Goal: Information Seeking & Learning: Learn about a topic

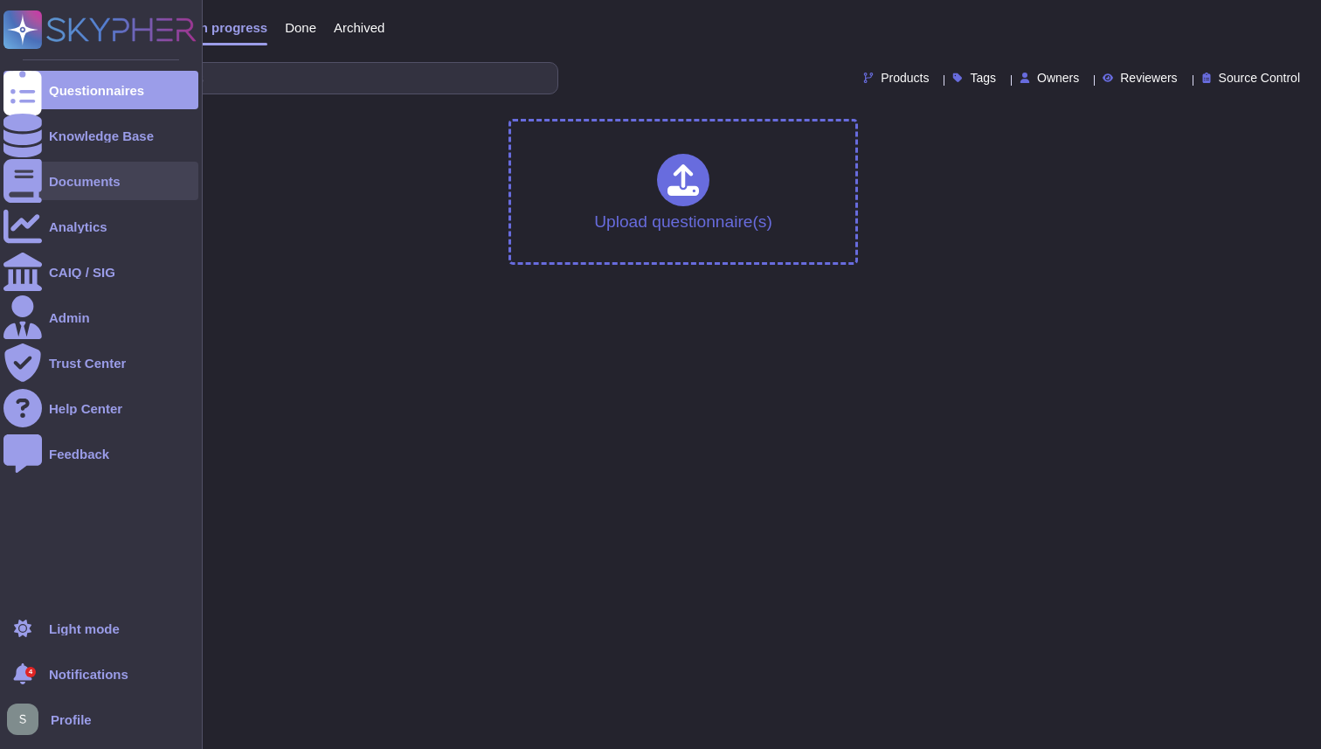
click at [74, 190] on div "Documents" at bounding box center [100, 181] width 195 height 38
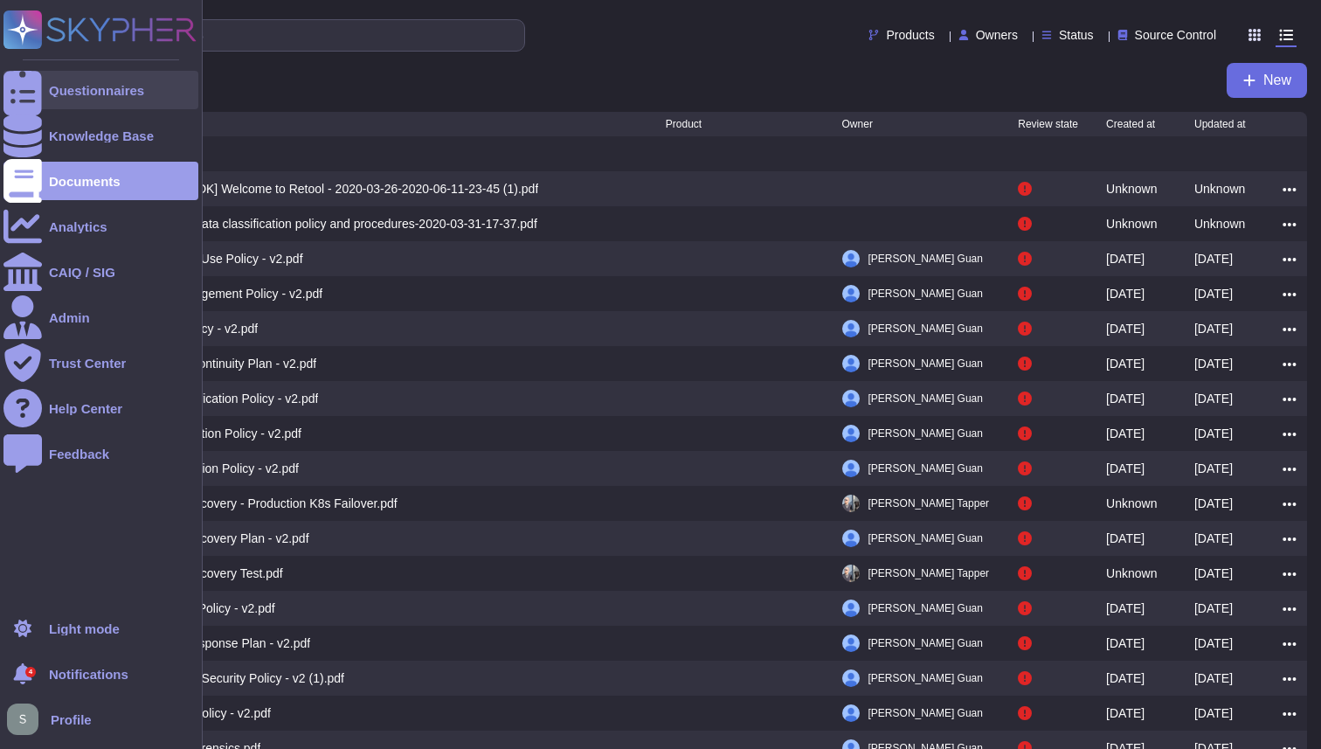
click at [103, 99] on div "Questionnaires" at bounding box center [100, 90] width 195 height 38
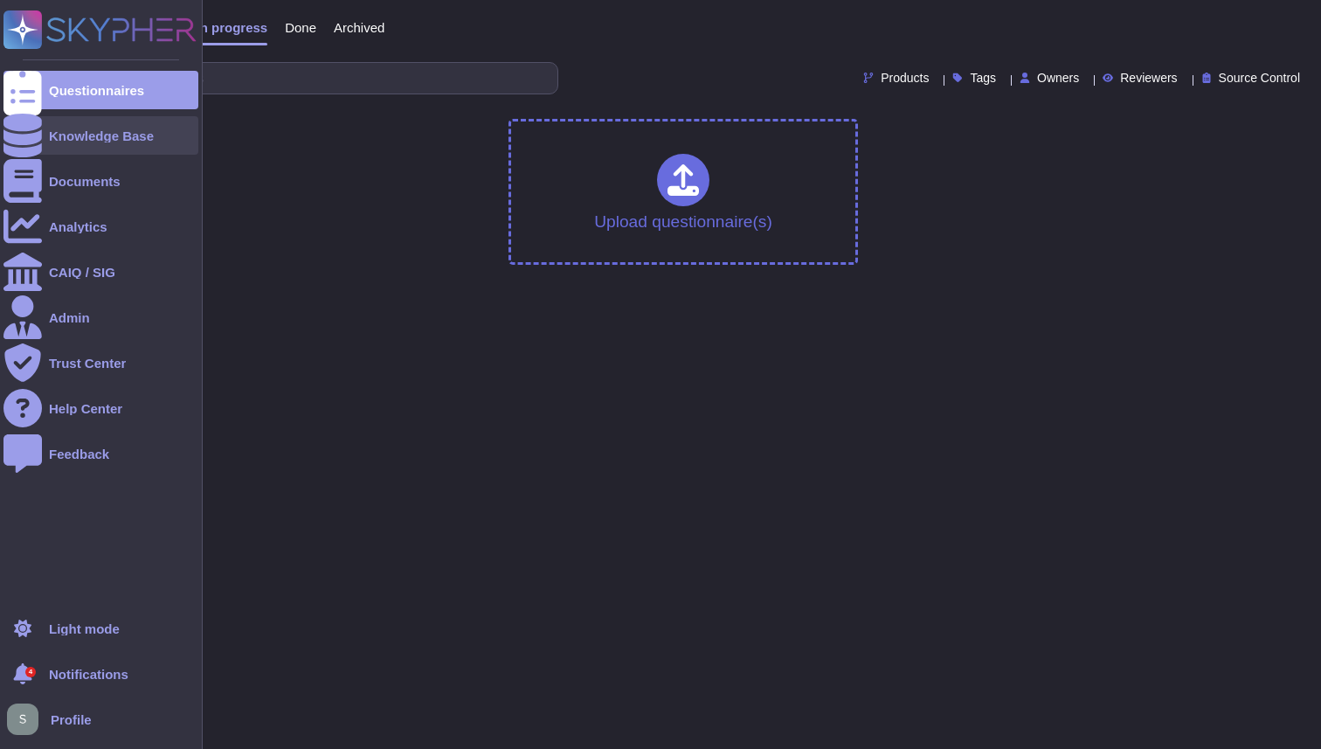
click at [18, 134] on icon at bounding box center [22, 136] width 38 height 44
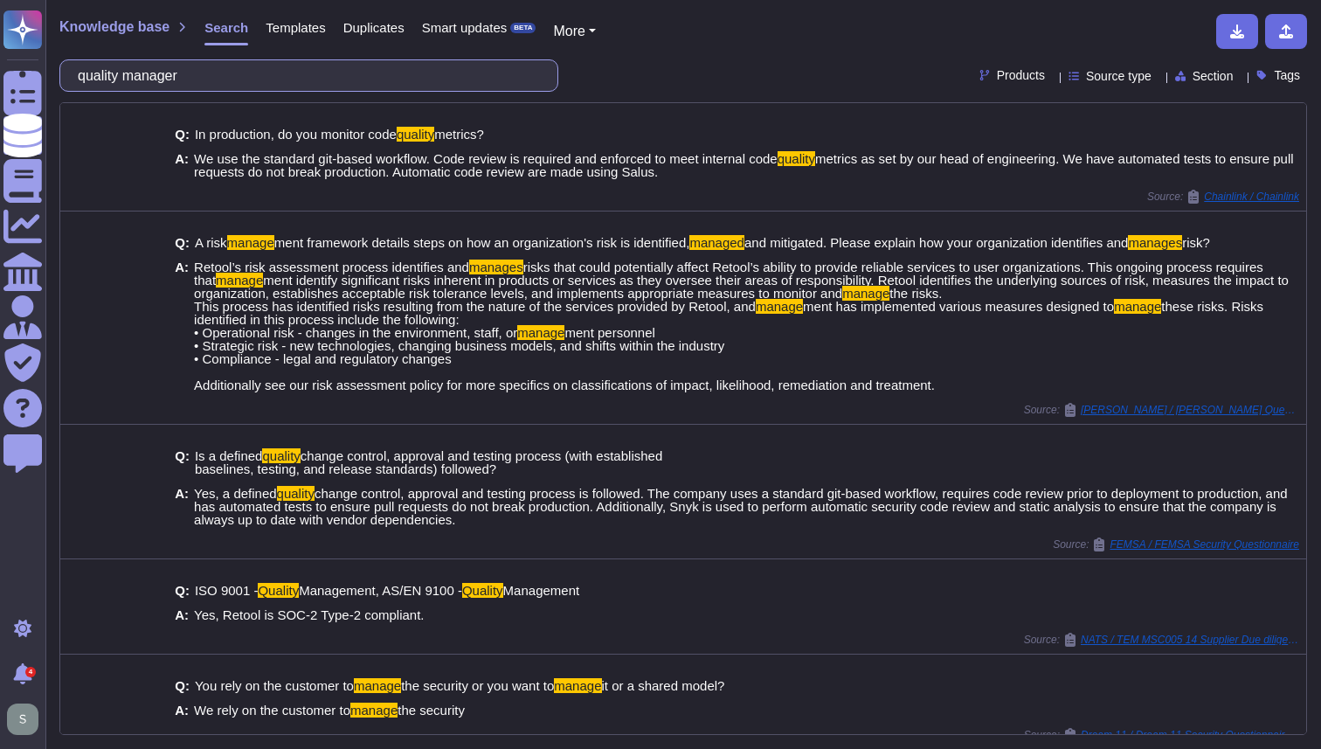
type input "quality manager"
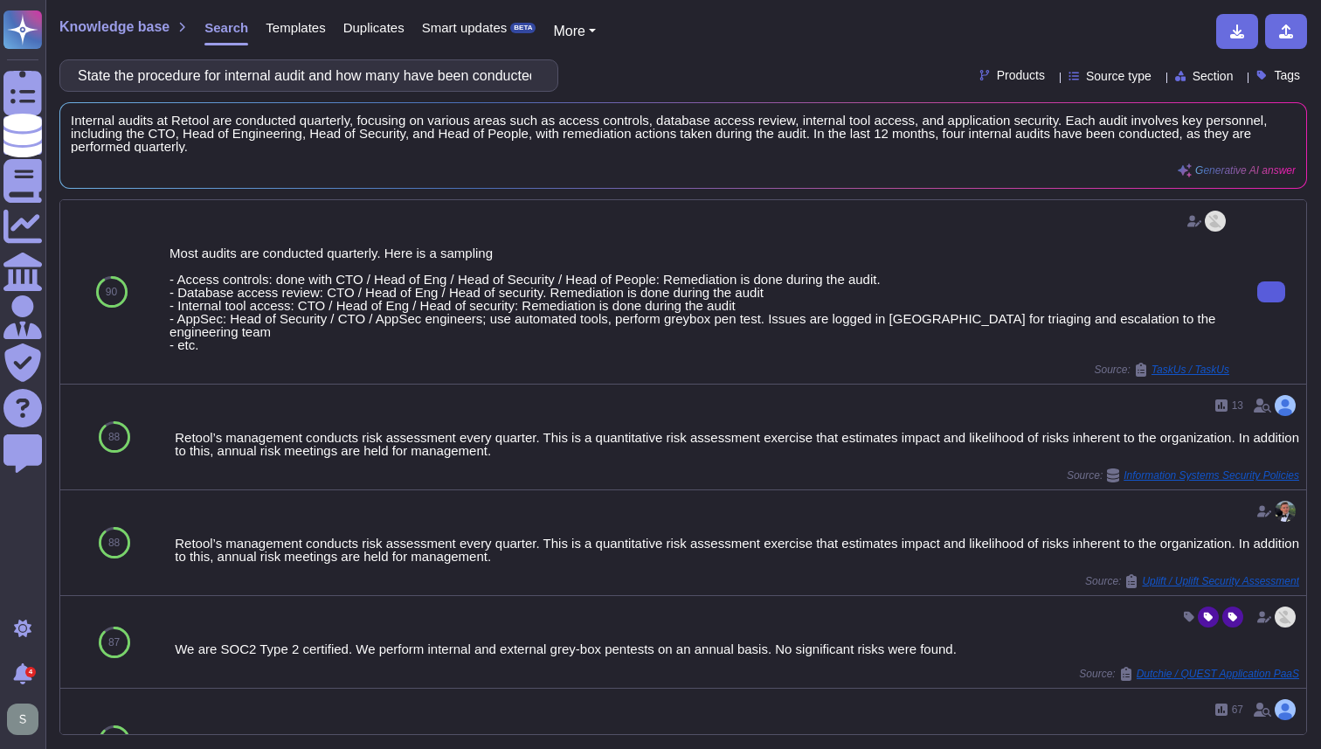
click at [1265, 302] on button at bounding box center [1272, 291] width 28 height 21
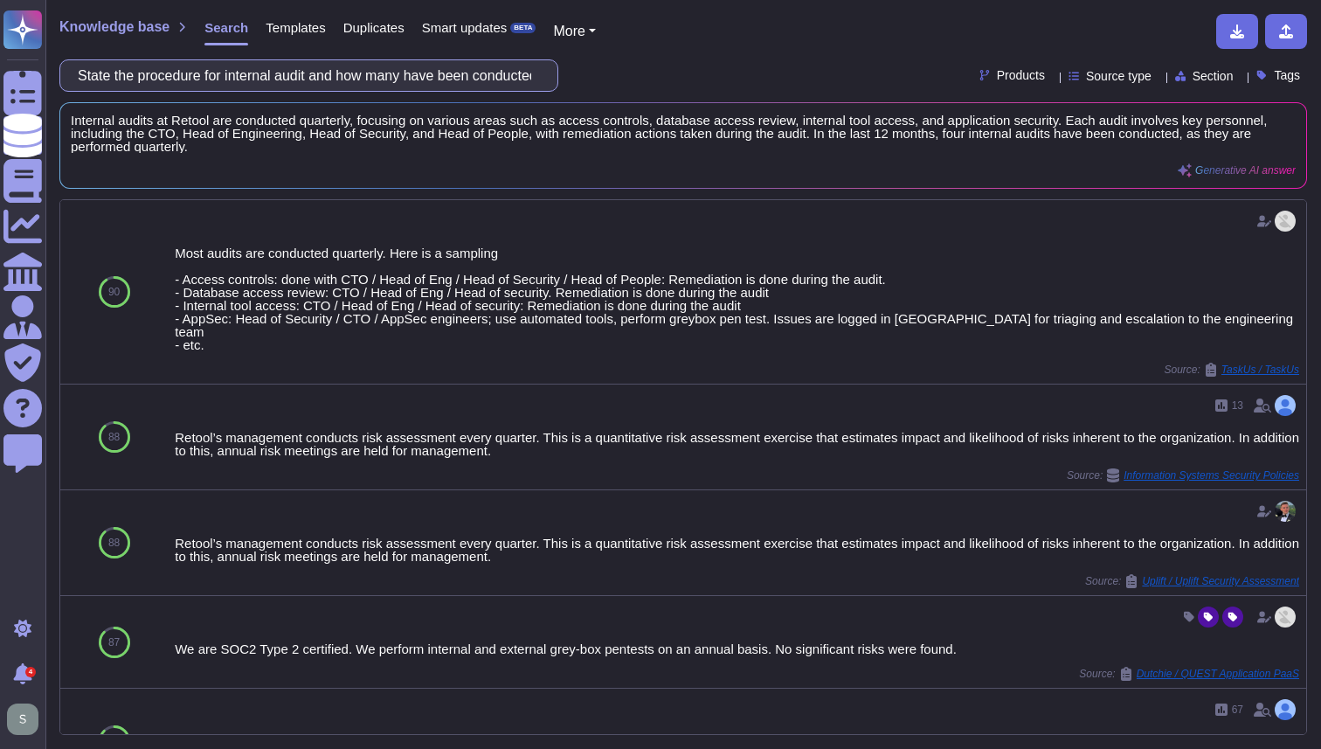
click at [404, 79] on input "State the procedure for internal audit and how many have been conducted in the …" at bounding box center [304, 75] width 471 height 31
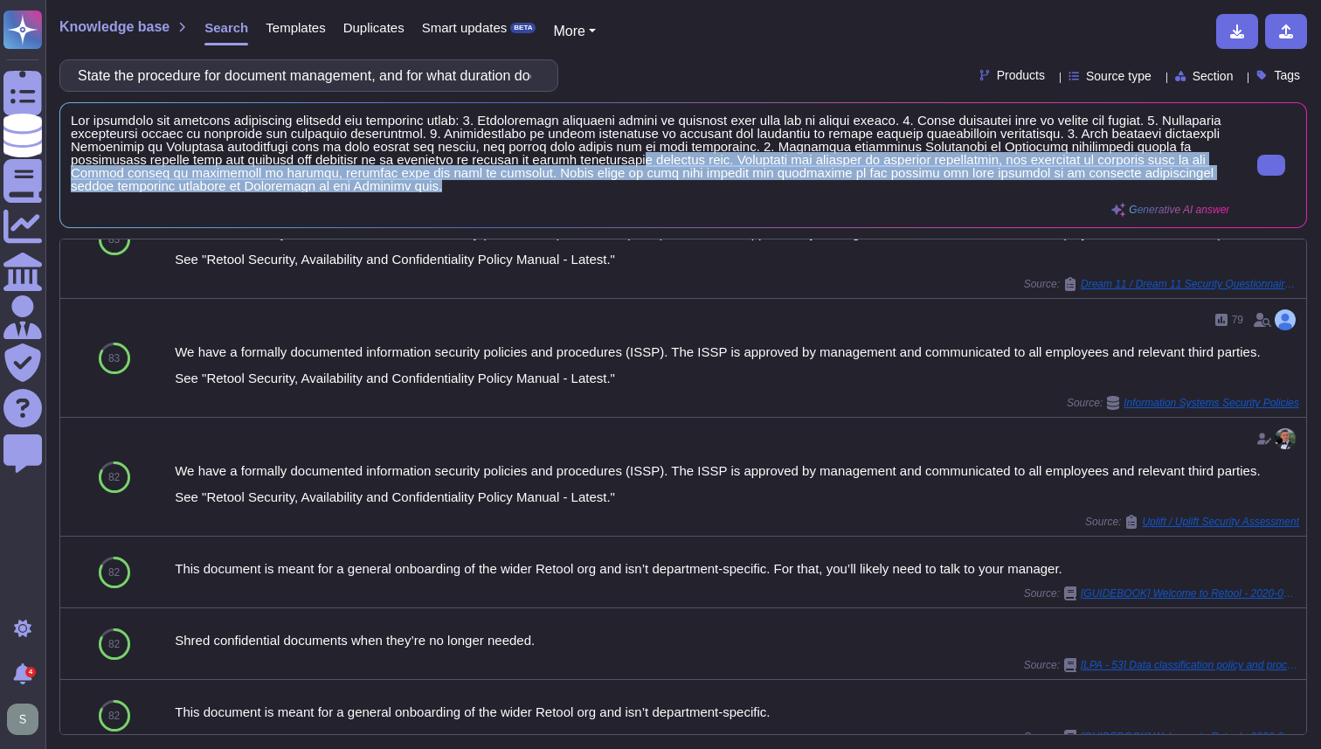
scroll to position [1, 0]
drag, startPoint x: 797, startPoint y: 163, endPoint x: 809, endPoint y: 185, distance: 25.8
click at [809, 185] on span at bounding box center [650, 153] width 1159 height 79
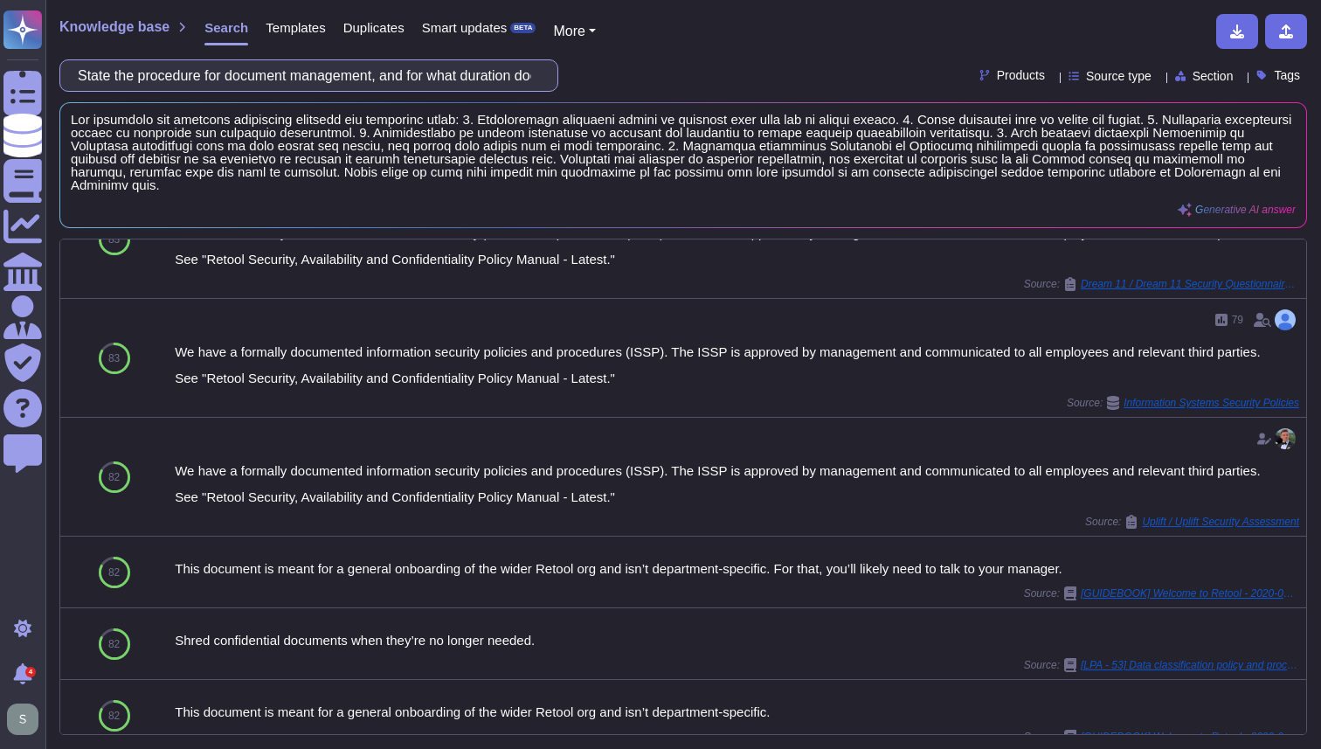
scroll to position [0, 179]
drag, startPoint x: 463, startPoint y: 77, endPoint x: 577, endPoint y: 77, distance: 113.6
click at [579, 77] on div "State the procedure for document management, and for what duration documents ar…" at bounding box center [683, 75] width 1248 height 32
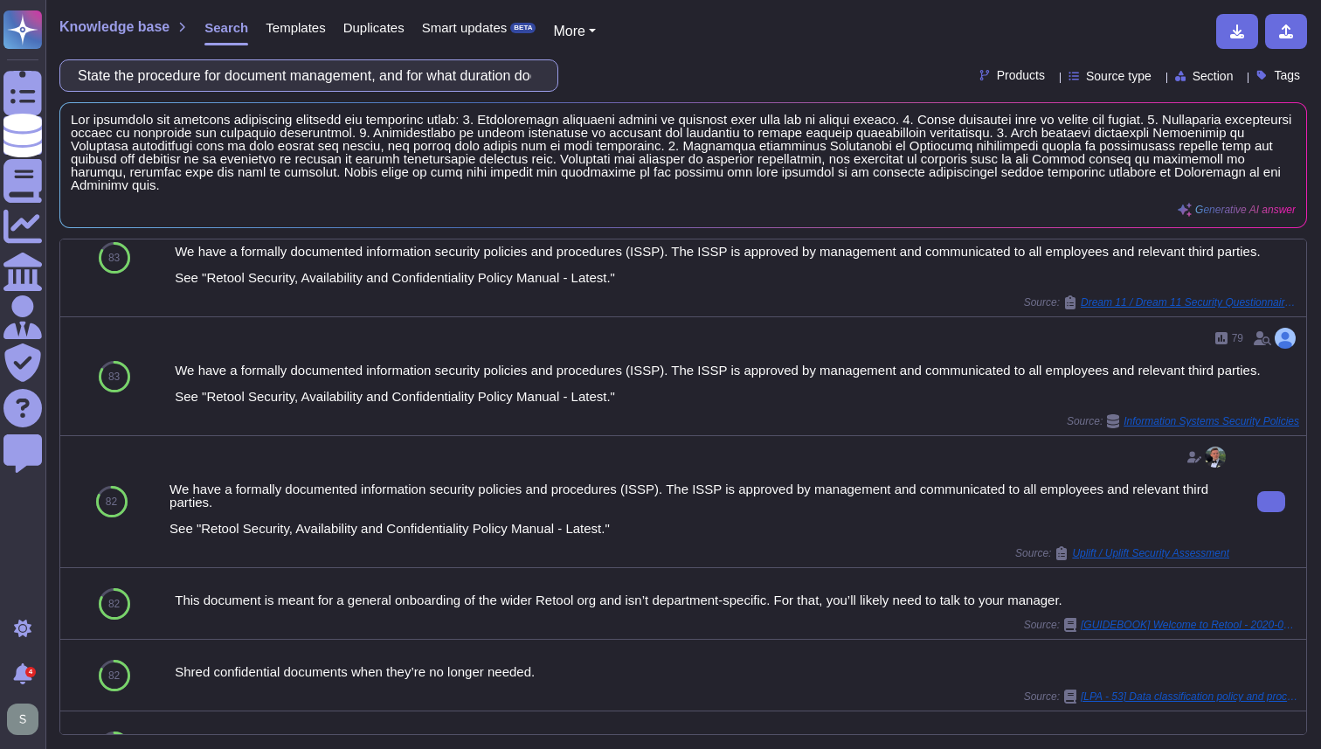
scroll to position [0, 0]
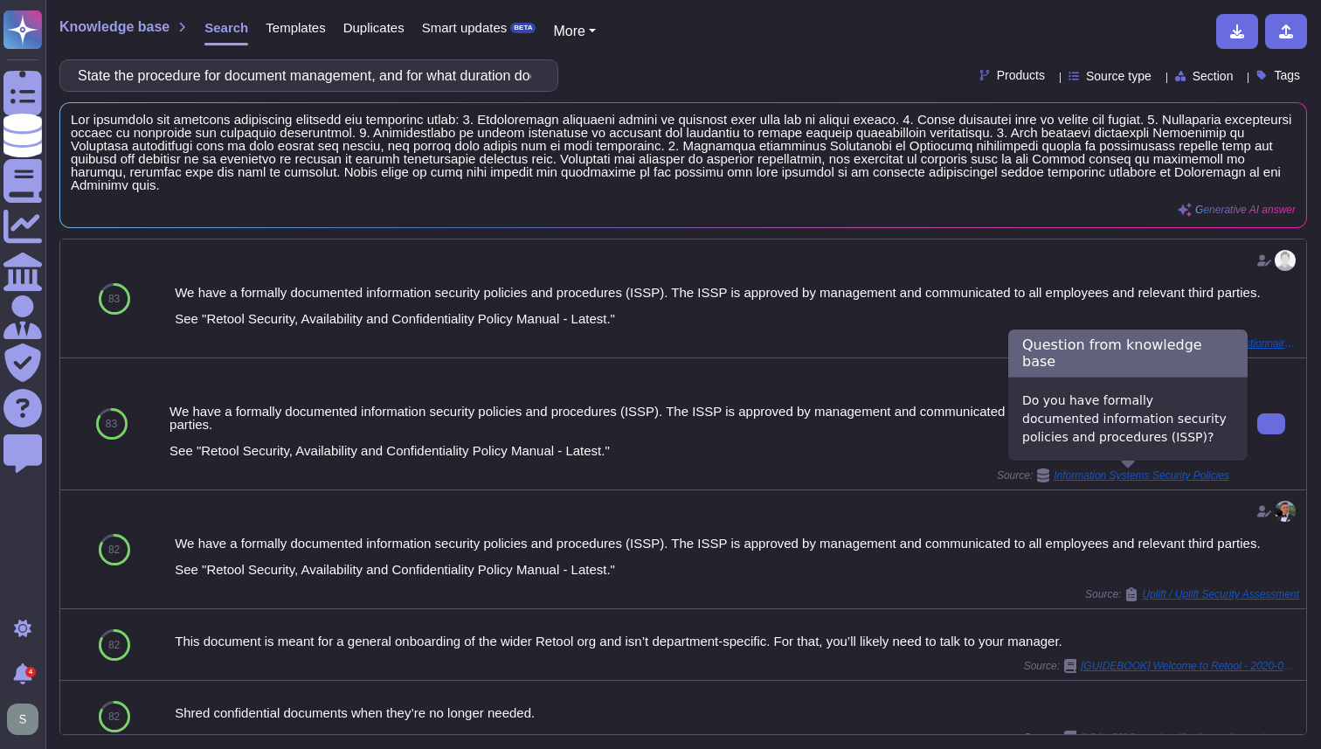
click at [1145, 468] on div "Information Systems Security Policies" at bounding box center [1132, 475] width 193 height 14
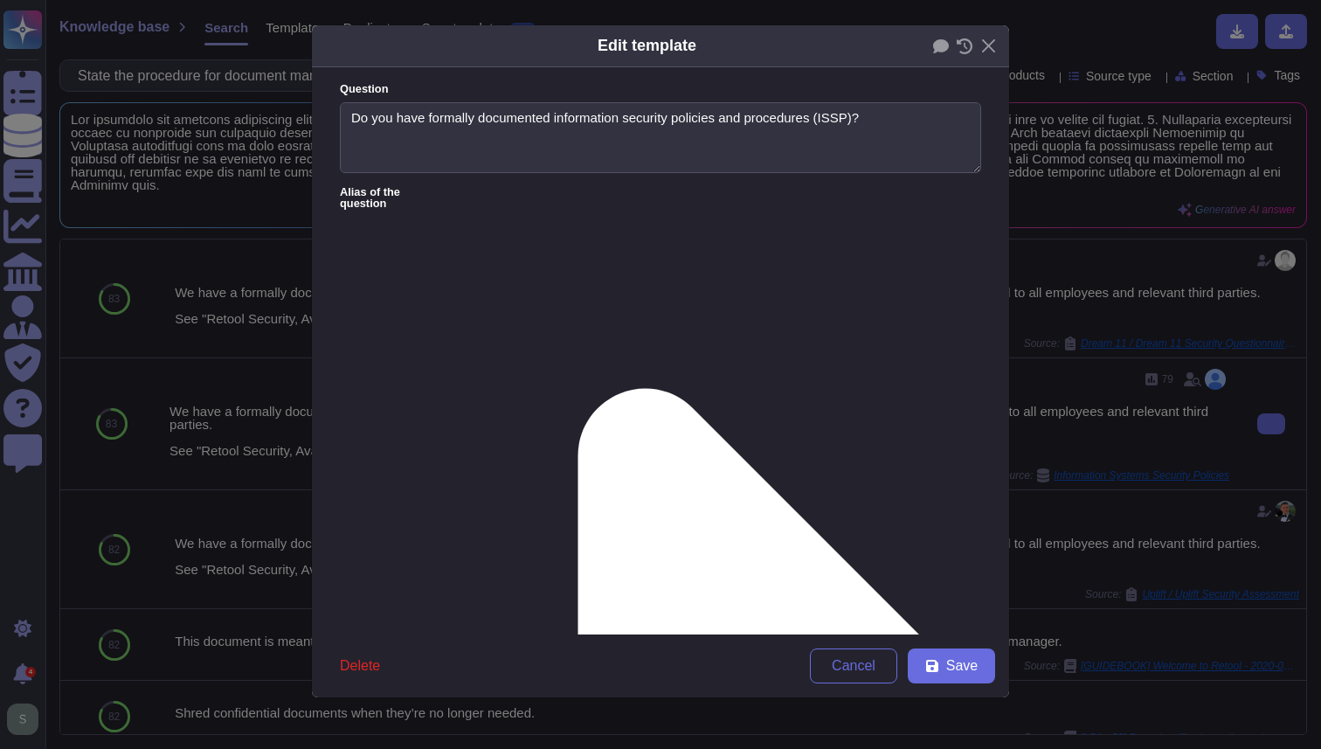
type textarea "Do you have formally documented information security policies and procedures (I…"
type textarea "We have a formally documented information security policies and procedures (ISS…"
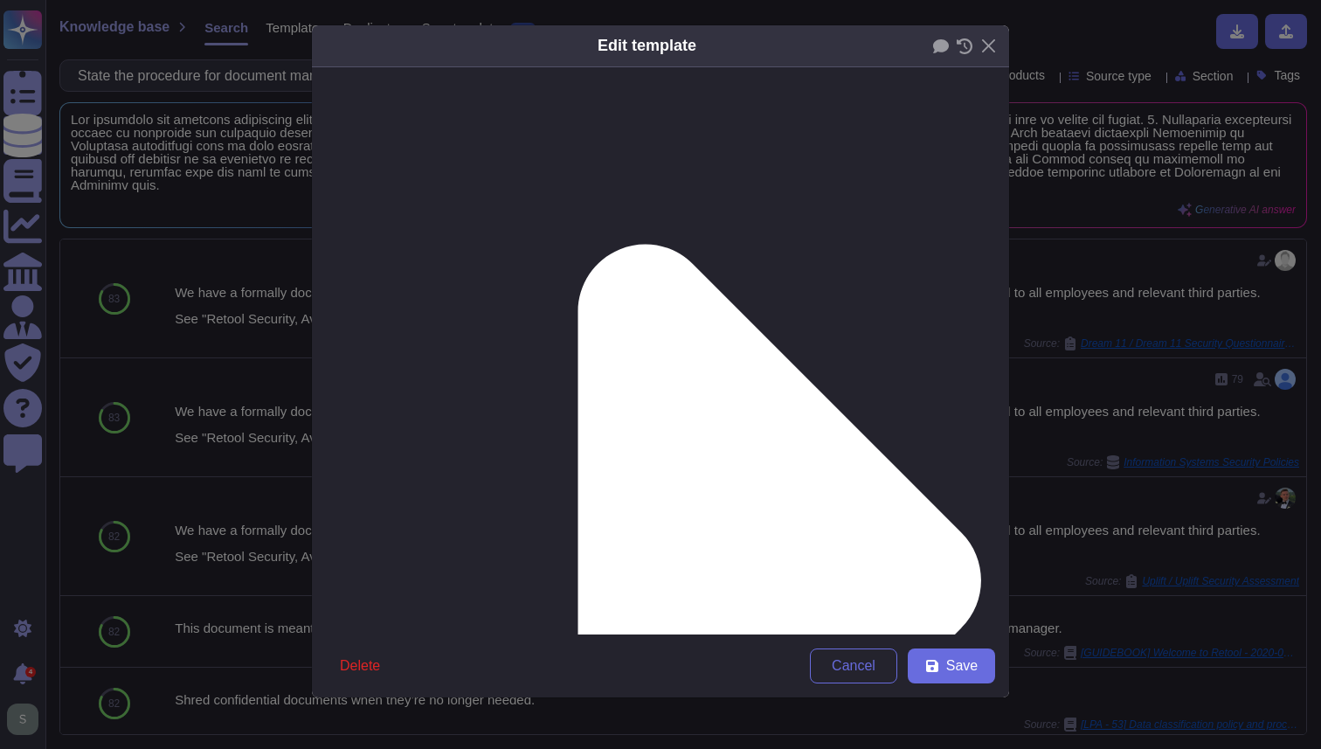
scroll to position [205, 0]
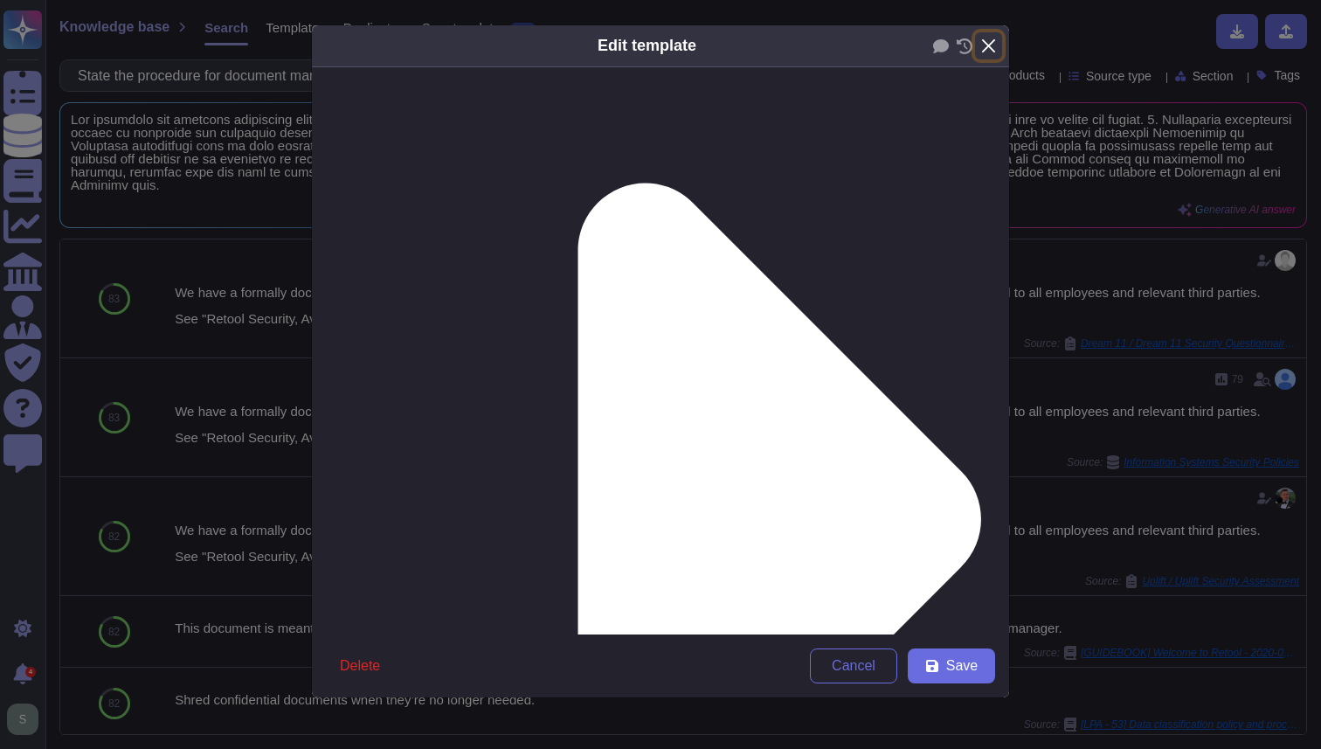
click at [994, 47] on button "Close" at bounding box center [988, 45] width 27 height 27
